Goal: Information Seeking & Learning: Understand process/instructions

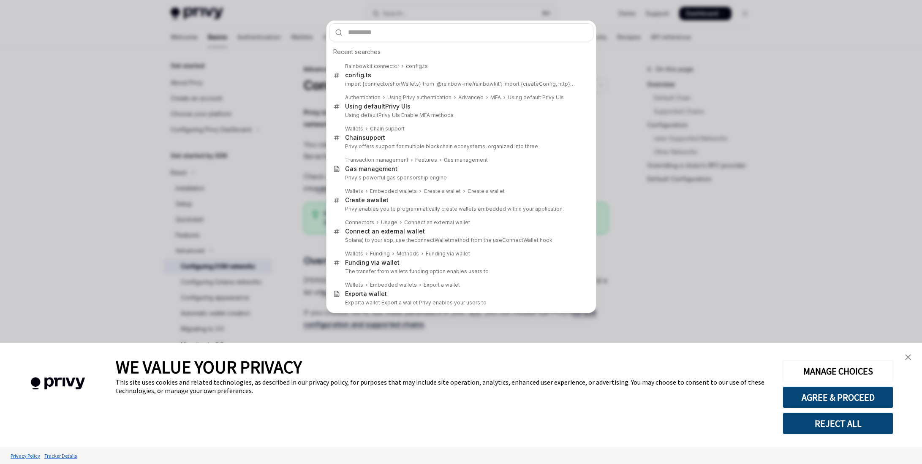
scroll to position [130, 0]
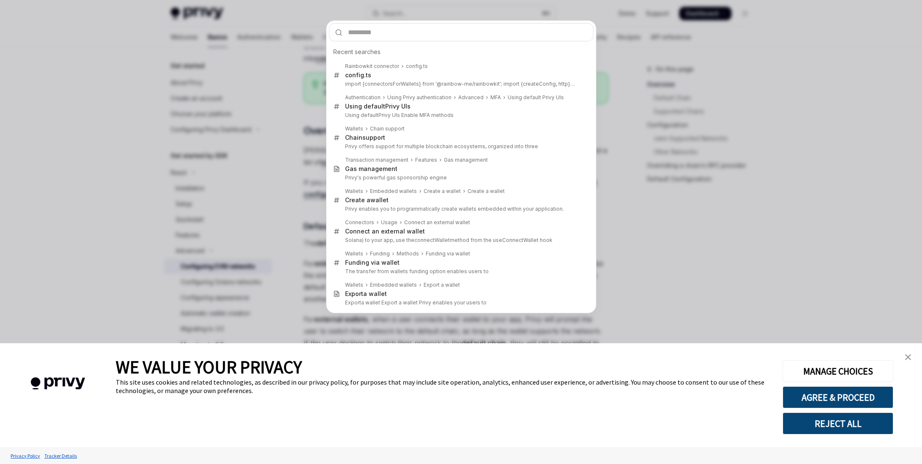
type input "********"
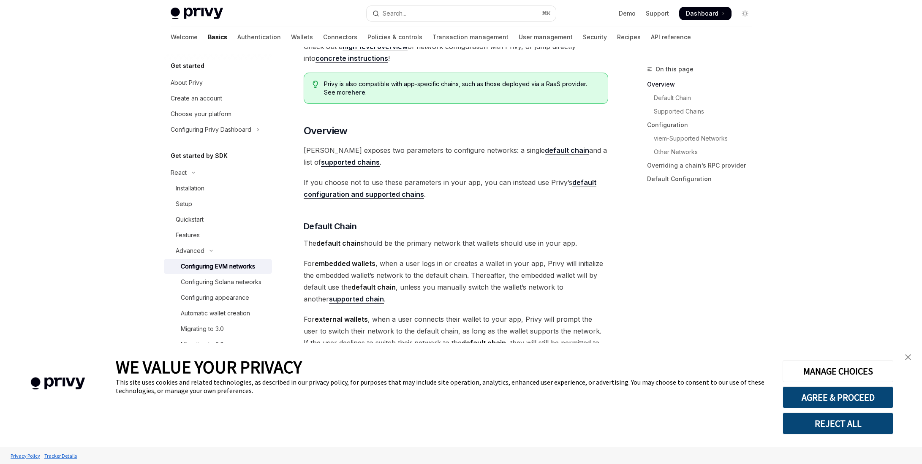
type textarea "*"
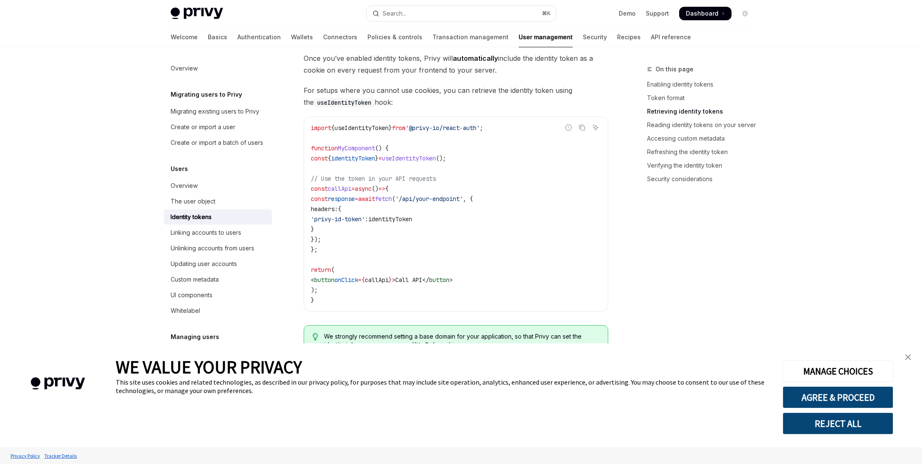
scroll to position [796, 0]
click at [363, 125] on span "useIdentityToken" at bounding box center [361, 128] width 54 height 8
copy span "useIdentityToken"
click at [440, 129] on span "'@privy-io/react-auth'" at bounding box center [442, 128] width 74 height 8
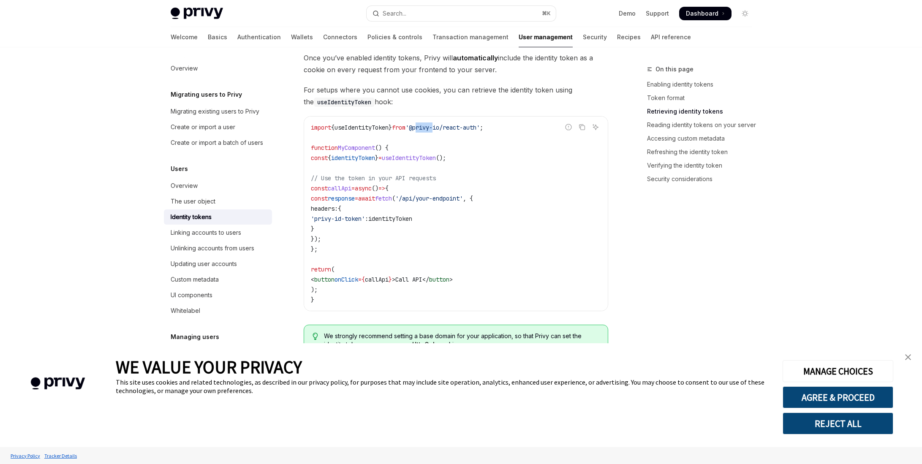
click at [440, 129] on span "'@privy-io/react-auth'" at bounding box center [442, 128] width 74 height 8
copy code "import { useIdentityToken } from '@privy-io/react-auth' ;"
click at [430, 159] on span "useIdentityToken" at bounding box center [409, 158] width 54 height 8
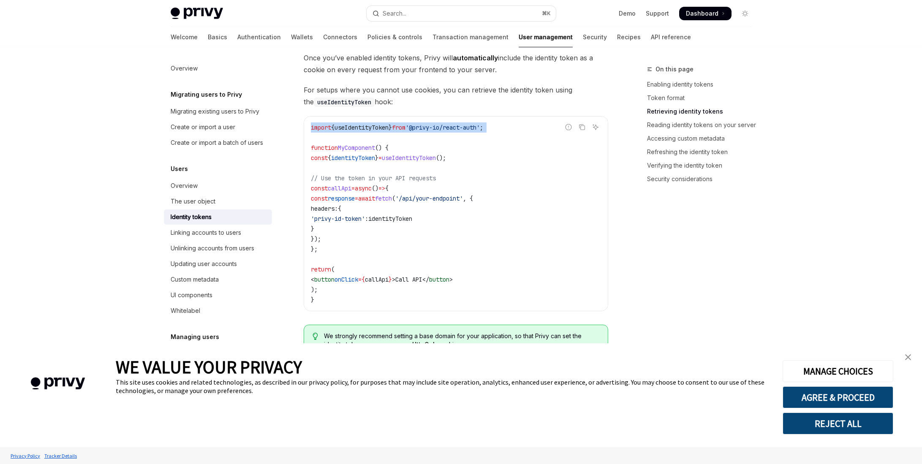
click at [430, 159] on span "useIdentityToken" at bounding box center [409, 158] width 54 height 8
copy code "const { identityToken } = useIdentityToken ();"
